Goal: Task Accomplishment & Management: Manage account settings

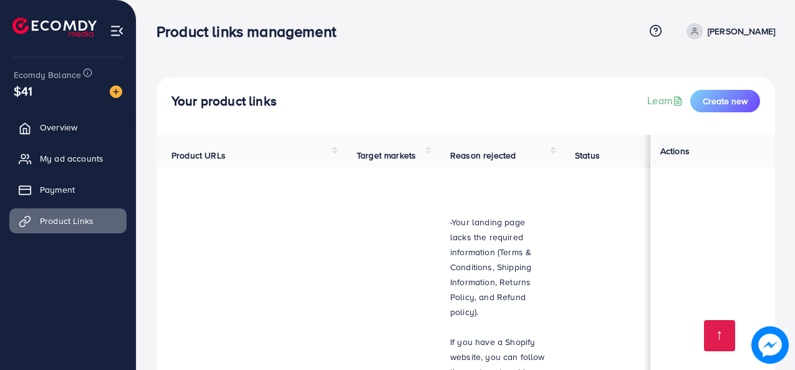
scroll to position [1642, 0]
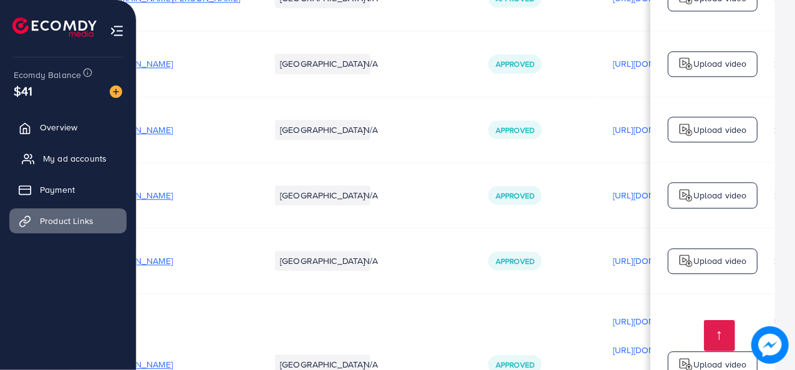
click at [72, 152] on span "My ad accounts" at bounding box center [75, 158] width 64 height 12
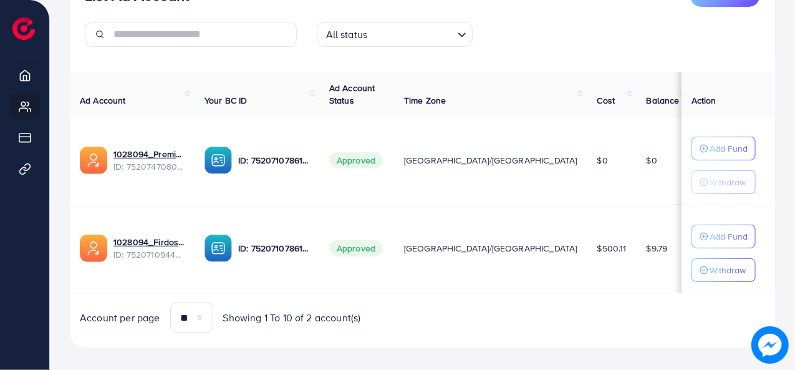
scroll to position [183, 0]
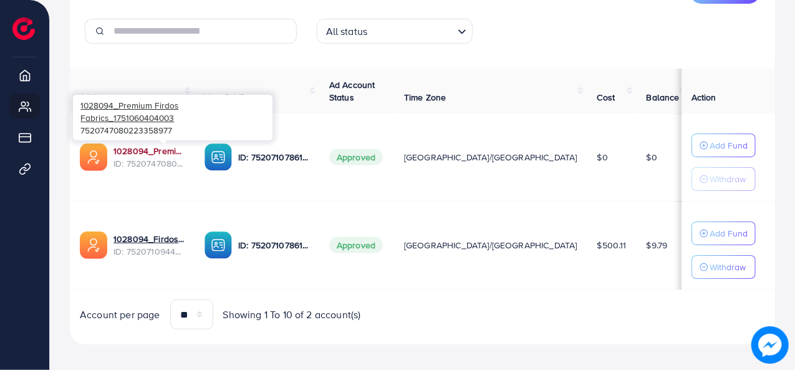
click at [175, 152] on link "1028094_Premium Firdos Fabrics_1751060404003" at bounding box center [148, 151] width 71 height 12
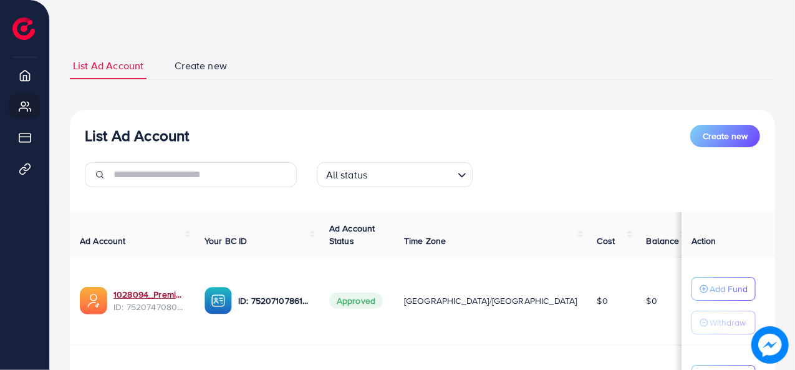
scroll to position [0, 0]
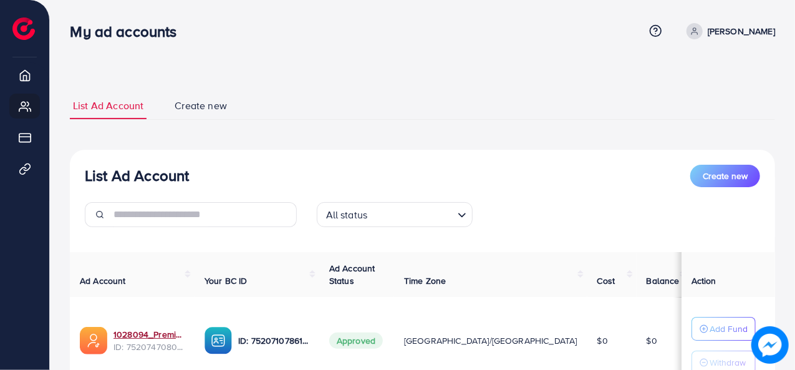
click at [714, 31] on link "[PERSON_NAME]" at bounding box center [727, 31] width 93 height 16
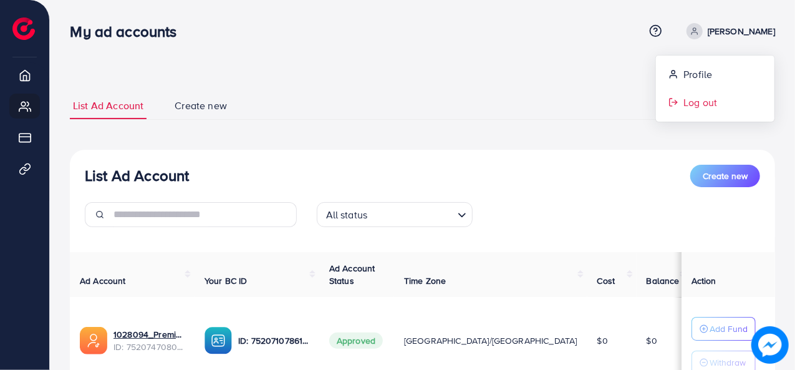
click at [694, 110] on link "Log out" at bounding box center [715, 103] width 118 height 28
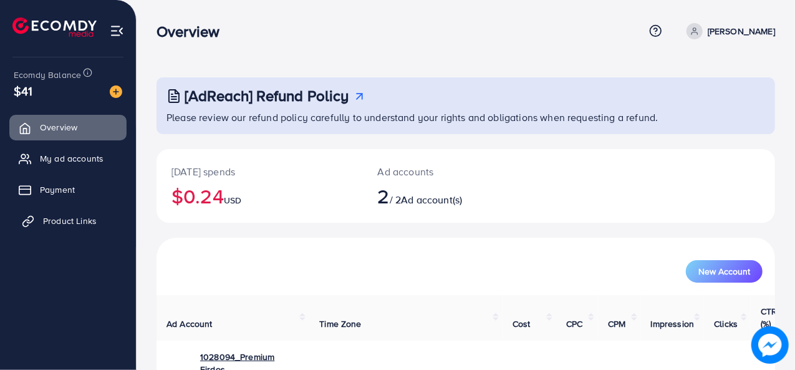
click at [82, 217] on span "Product Links" at bounding box center [70, 220] width 54 height 12
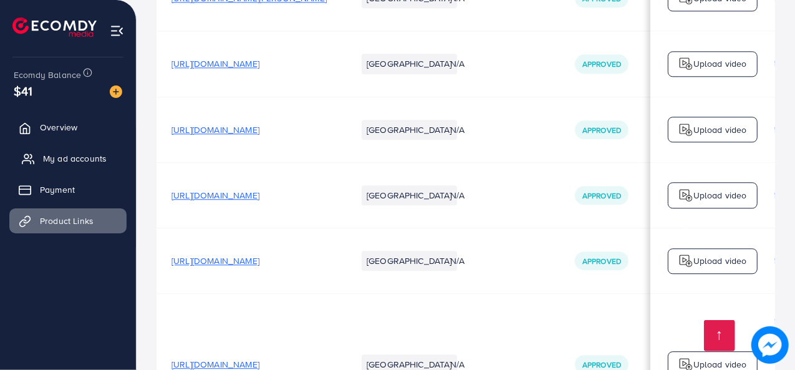
click at [89, 154] on span "My ad accounts" at bounding box center [75, 158] width 64 height 12
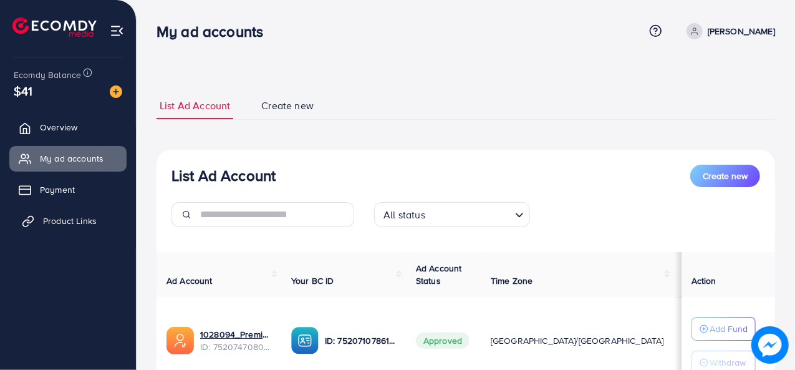
click at [92, 216] on span "Product Links" at bounding box center [70, 220] width 54 height 12
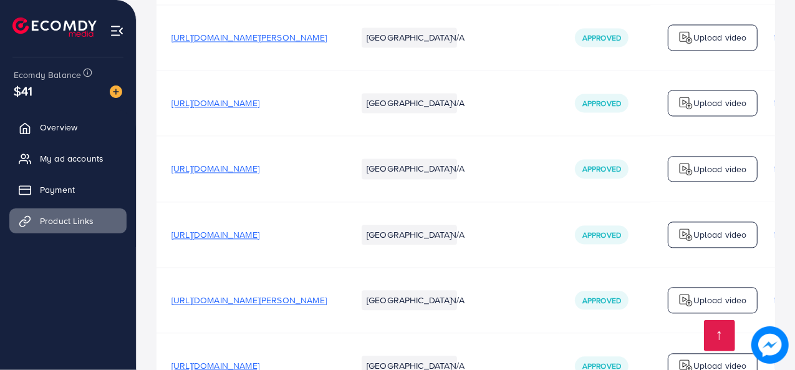
scroll to position [1662, 0]
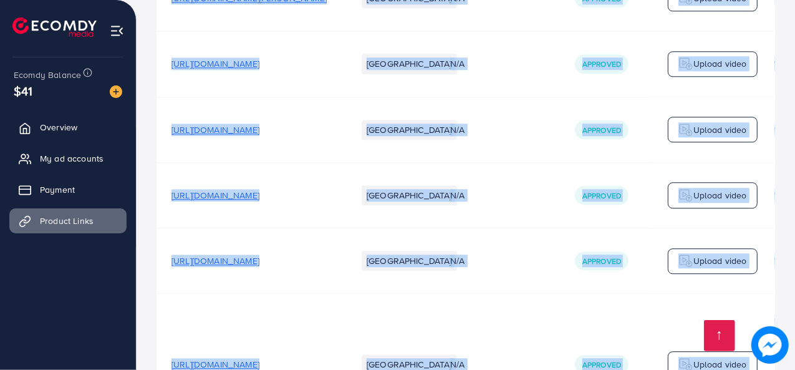
drag, startPoint x: 380, startPoint y: 310, endPoint x: 487, endPoint y: 312, distance: 107.9
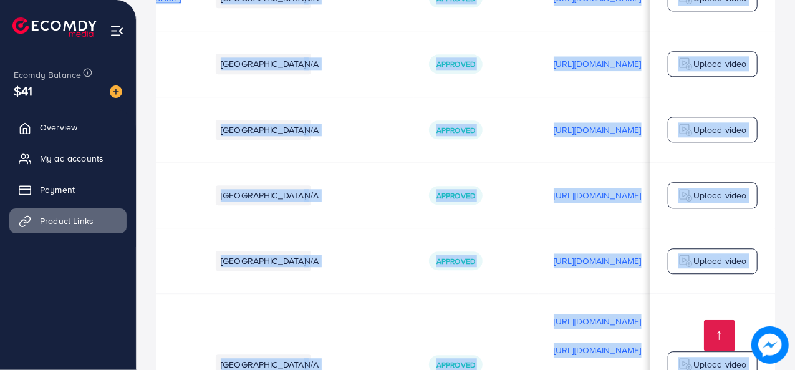
scroll to position [0, 0]
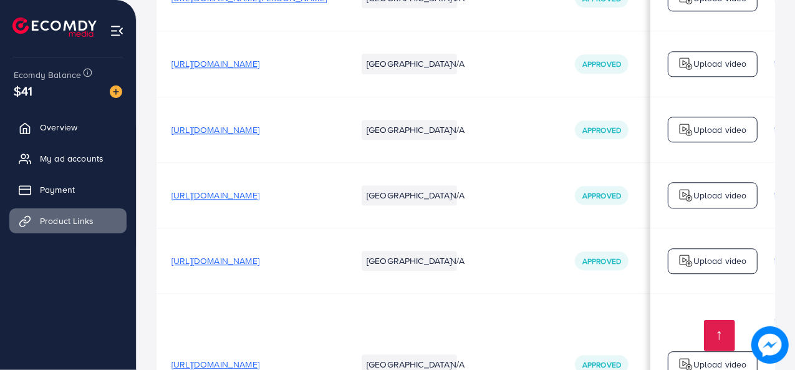
click at [88, 150] on link "My ad accounts" at bounding box center [67, 158] width 117 height 25
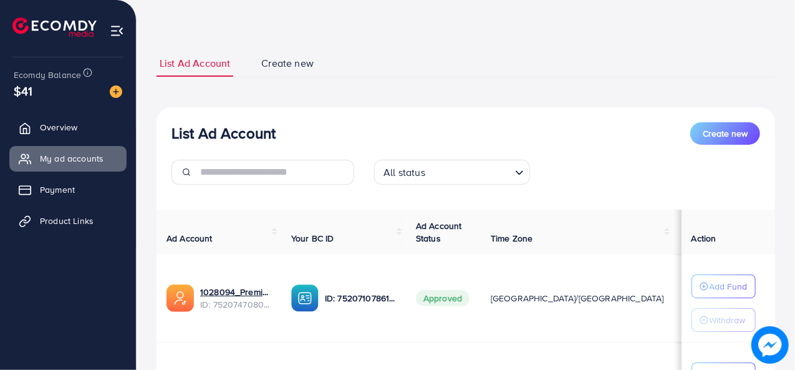
scroll to position [62, 0]
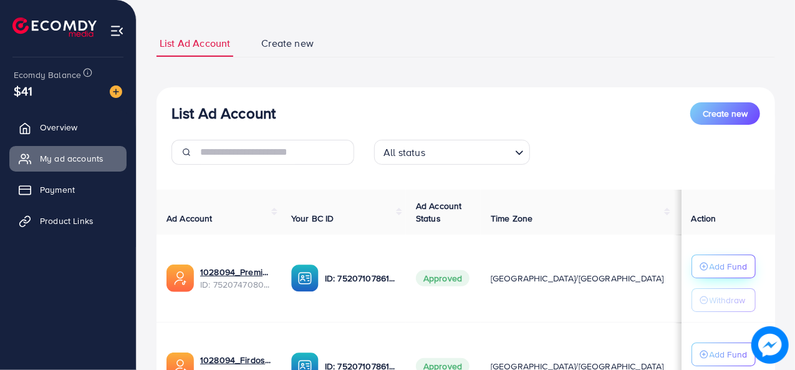
click at [707, 256] on button "Add Fund" at bounding box center [723, 266] width 64 height 24
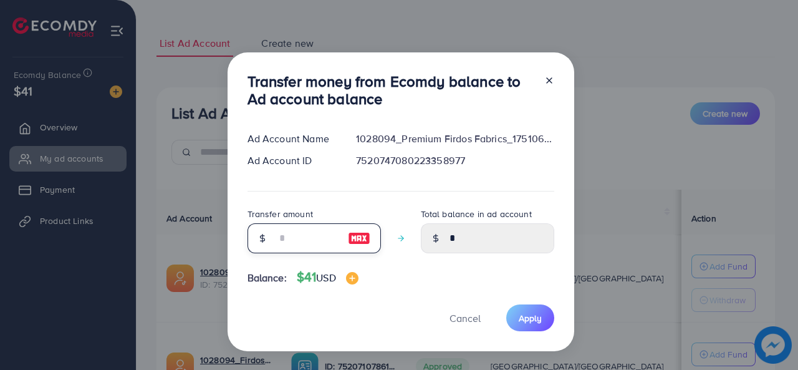
click at [279, 223] on input "number" at bounding box center [307, 238] width 62 height 30
type input "*"
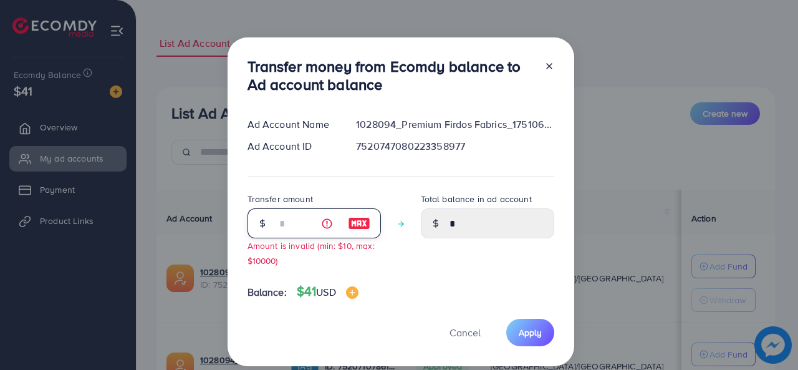
type input "****"
type input "**"
type input "*****"
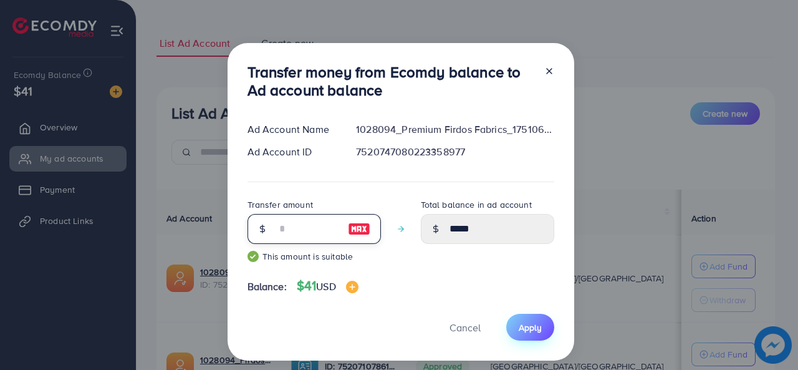
type input "**"
click at [535, 338] on button "Apply" at bounding box center [530, 326] width 48 height 27
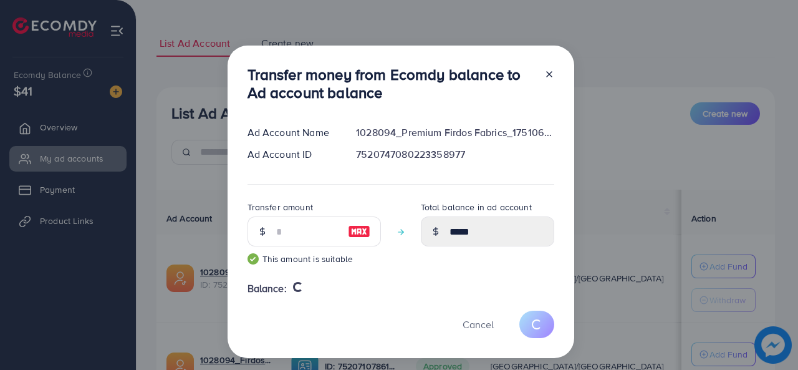
type input "*"
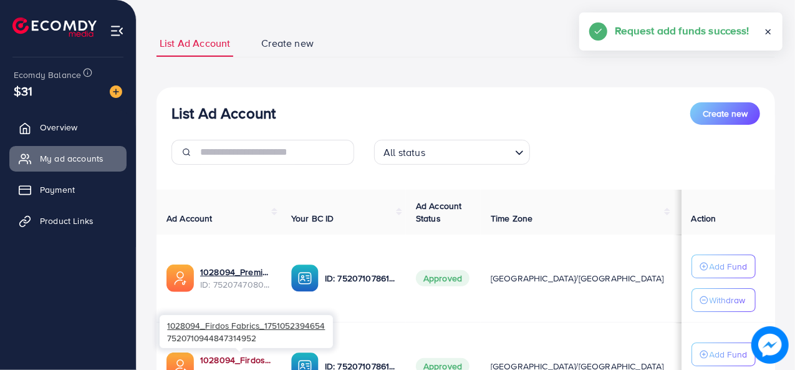
click at [241, 353] on link "1028094_Firdos Fabrics_1751052394654" at bounding box center [235, 359] width 71 height 12
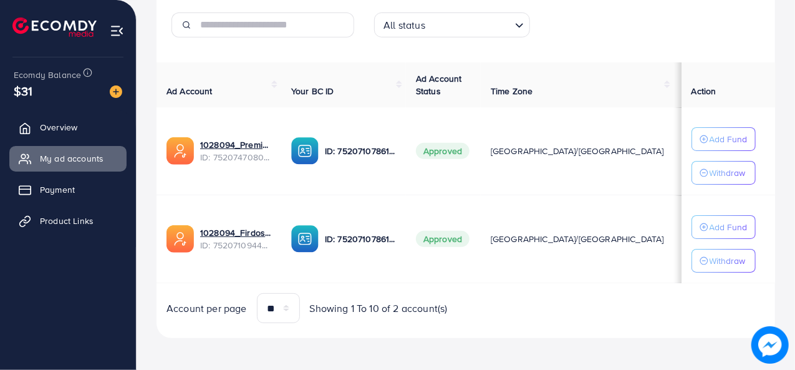
scroll to position [190, 0]
